Goal: Navigation & Orientation: Find specific page/section

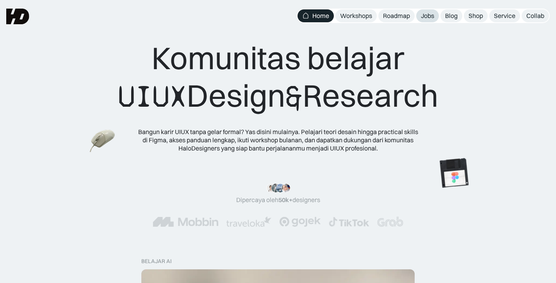
click at [423, 14] on div "Jobs" at bounding box center [427, 16] width 13 height 8
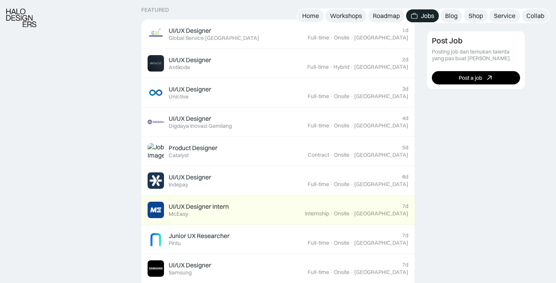
scroll to position [323, 0]
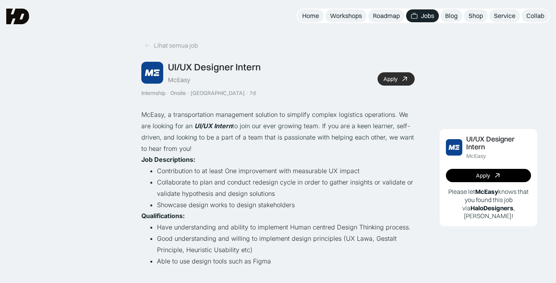
click at [402, 82] on div at bounding box center [404, 79] width 8 height 8
